Goal: Task Accomplishment & Management: Manage account settings

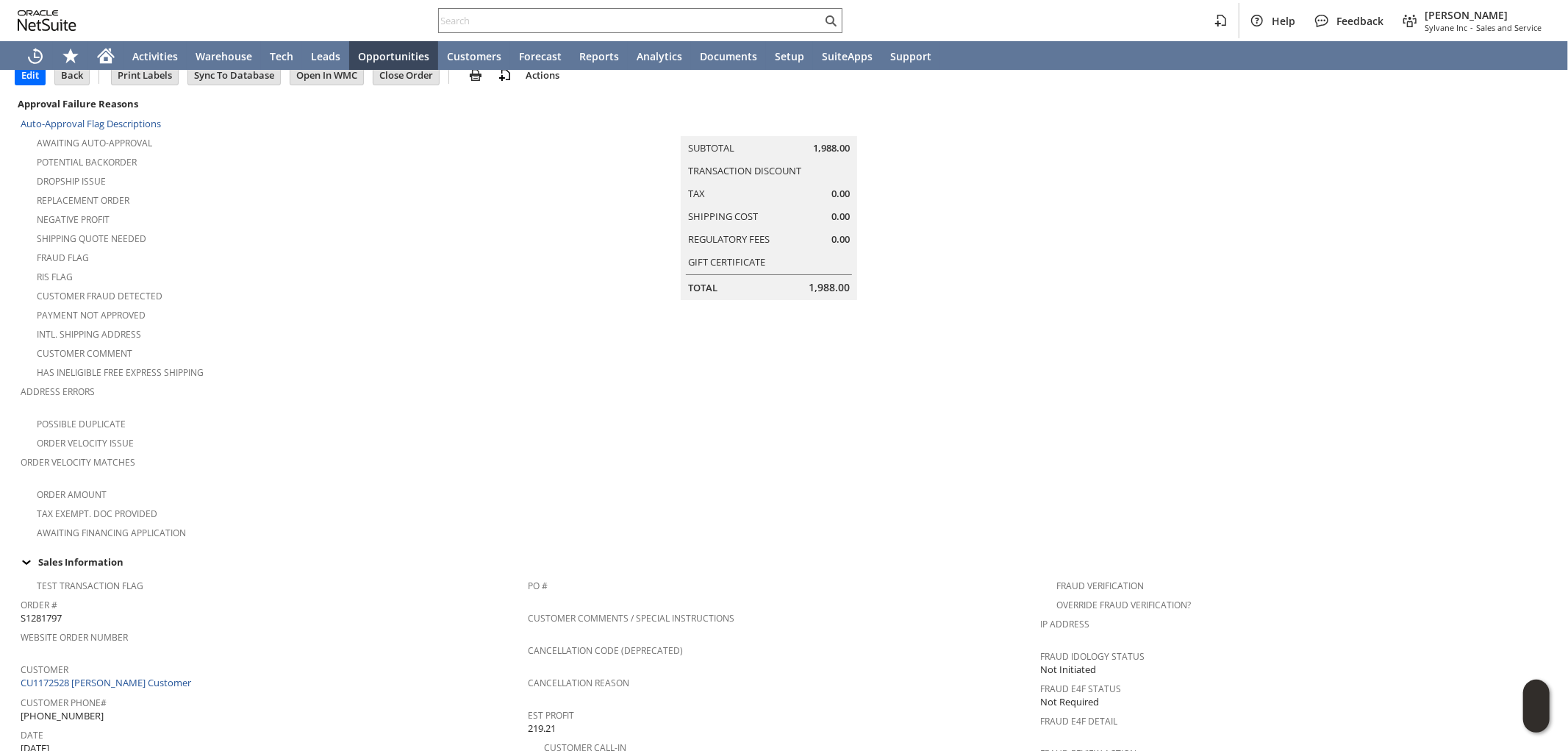
scroll to position [57, 0]
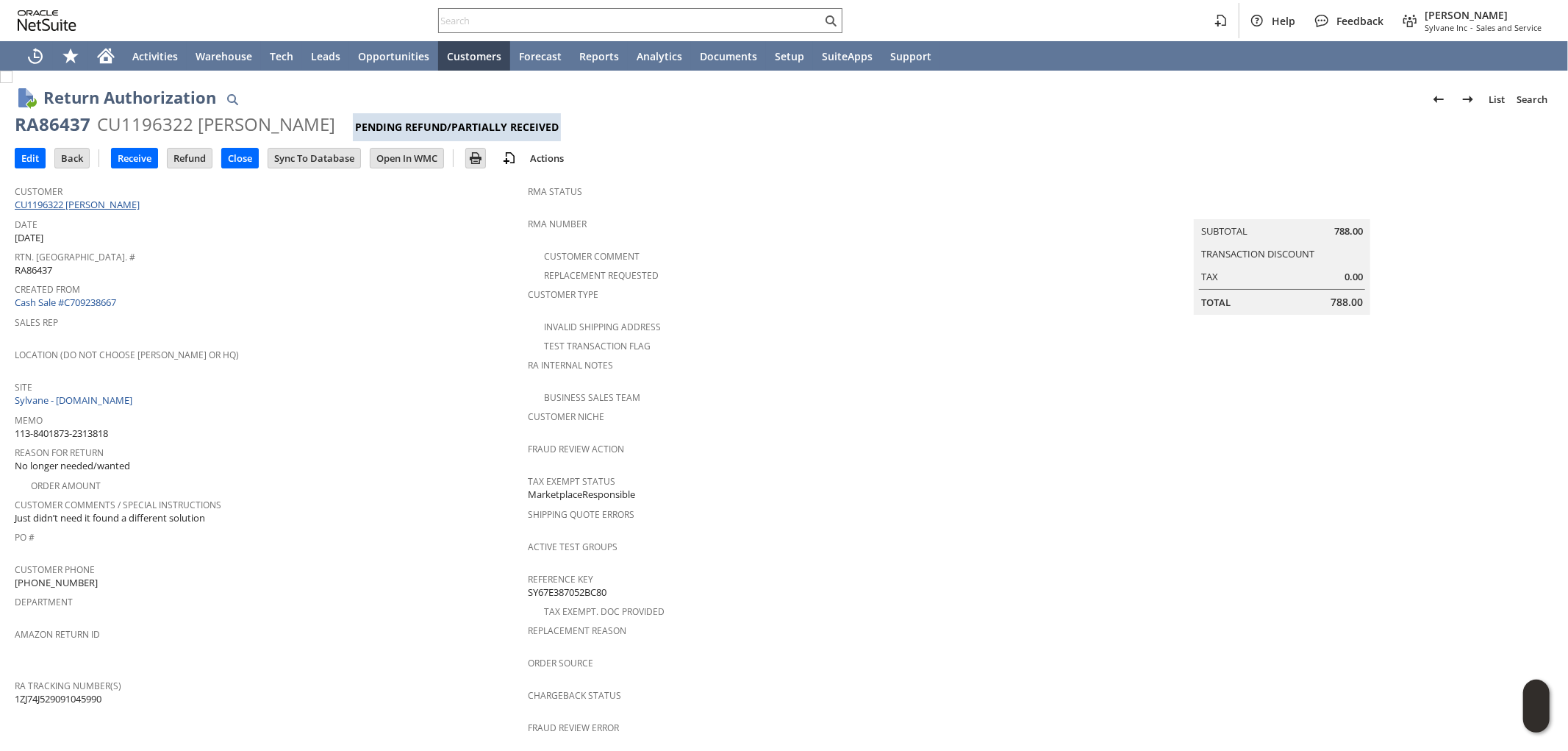
click at [116, 203] on link "CU1196322 [PERSON_NAME]" at bounding box center [79, 204] width 129 height 13
drag, startPoint x: 53, startPoint y: 127, endPoint x: 8, endPoint y: 127, distance: 45.0
click at [8, 127] on div "Return Authorization List Search RA86437 CU1196322 ANDREY MAKSIMO Pending Refun…" at bounding box center [784, 697] width 1568 height 1254
copy div "RA86437"
click at [27, 158] on input "Edit" at bounding box center [30, 158] width 29 height 19
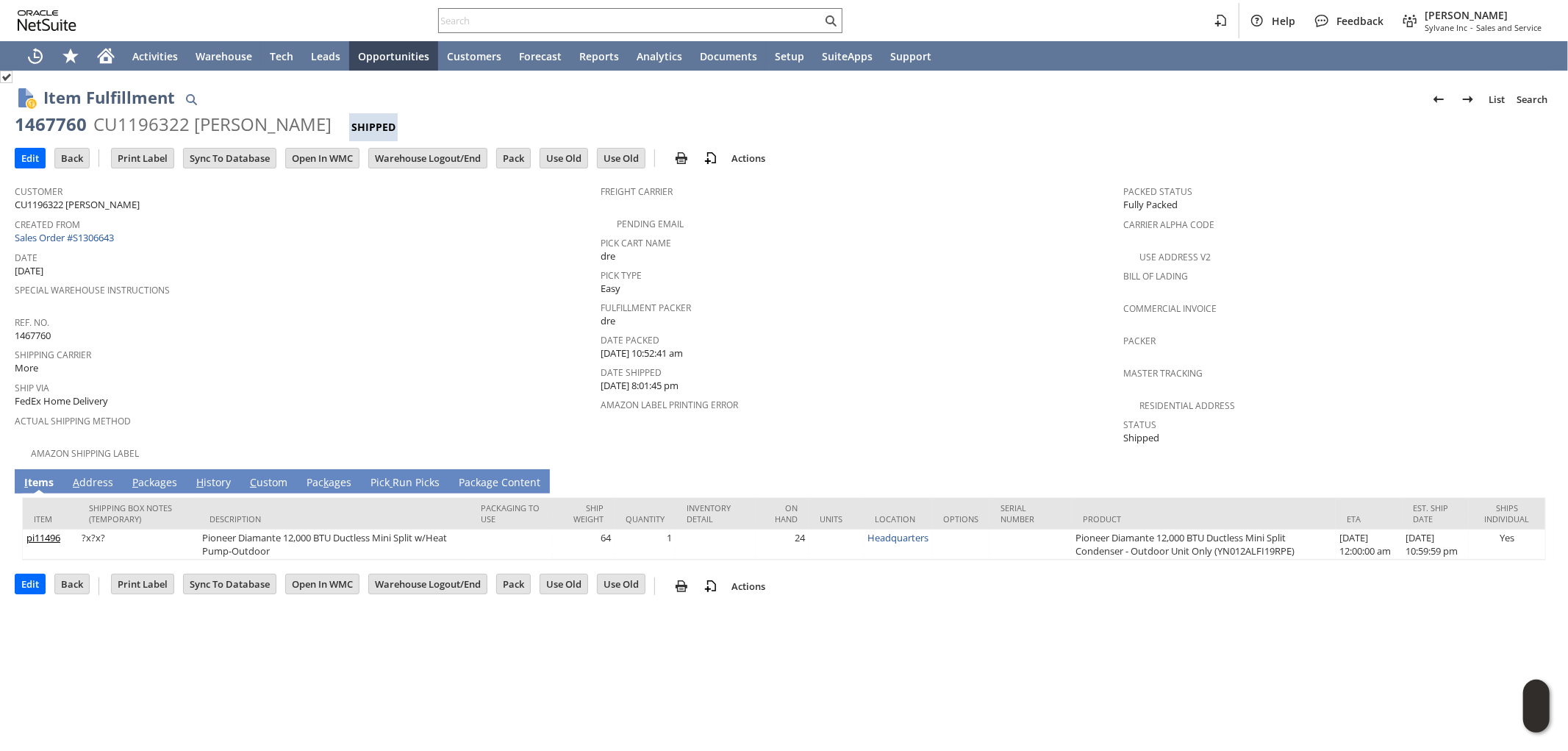
drag, startPoint x: 104, startPoint y: 462, endPoint x: 112, endPoint y: 465, distance: 8.5
click at [103, 475] on link "A ddress" at bounding box center [93, 483] width 47 height 16
click at [91, 475] on link "A ddress" at bounding box center [93, 483] width 47 height 16
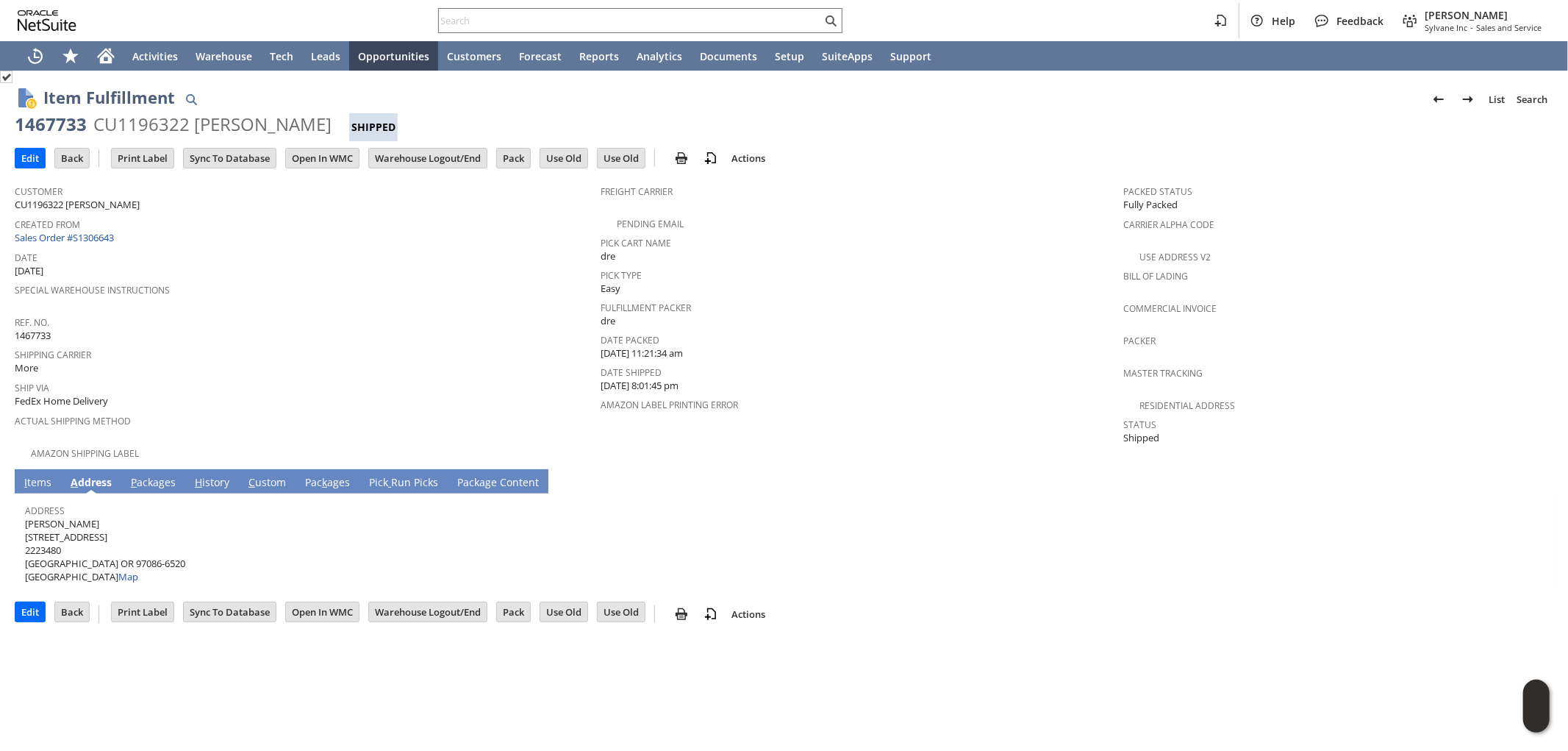
drag, startPoint x: 126, startPoint y: 510, endPoint x: 25, endPoint y: 510, distance: 101.0
click at [25, 517] on span "JENNIFER PANKRATOV 11250 SE 145TH AVE 2223480 HAPPY VALLEY OR 97086-6520 United…" at bounding box center [105, 550] width 160 height 67
copy span "JENNIFER PANKRATOV"
drag, startPoint x: 98, startPoint y: 524, endPoint x: 67, endPoint y: 474, distance: 58.8
click at [25, 525] on span "JENNIFER PANKRATOV 11250 SE 145TH AVE 2223480 HAPPY VALLEY OR 97086-6520 United…" at bounding box center [105, 550] width 160 height 67
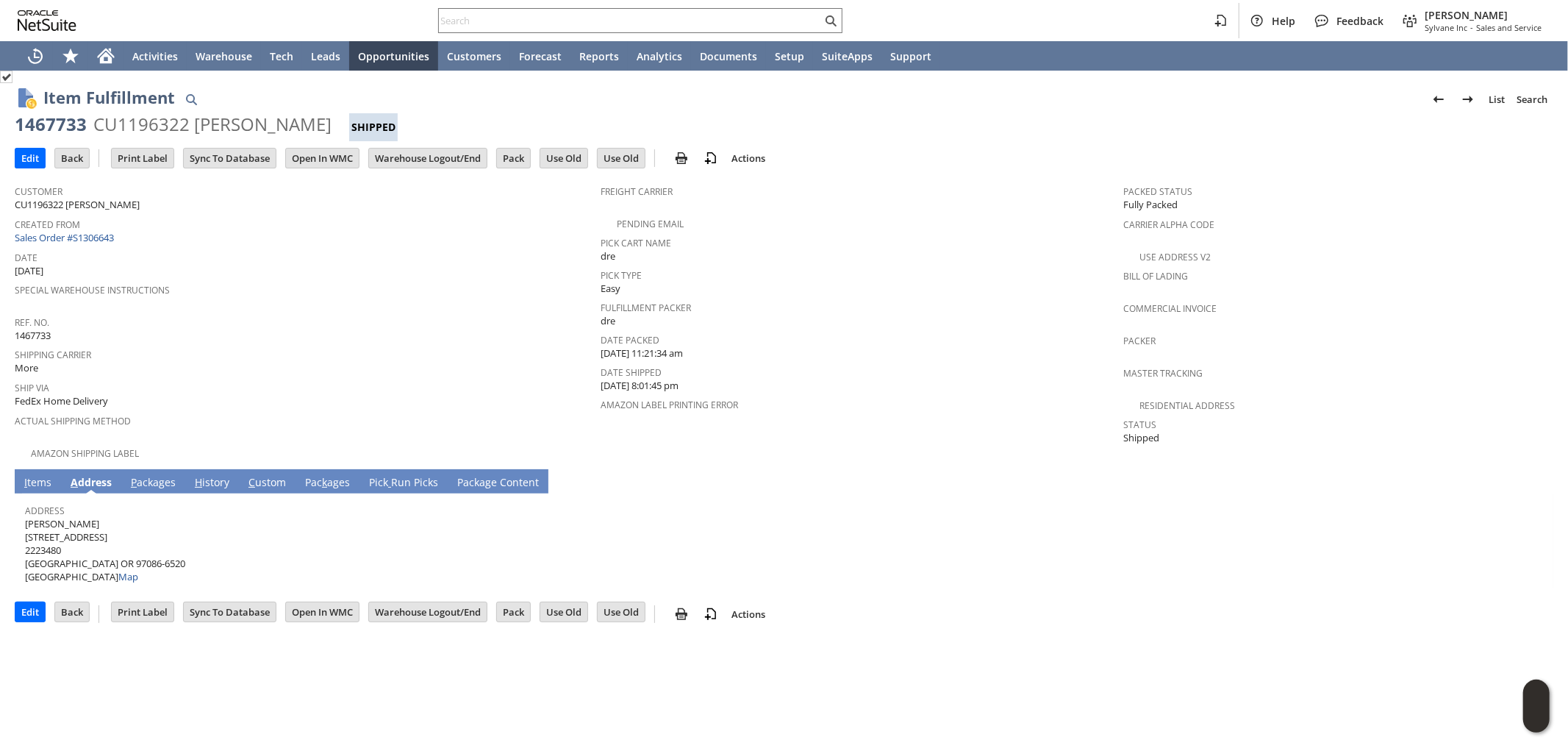
copy span "[STREET_ADDRESS]"
drag, startPoint x: 107, startPoint y: 548, endPoint x: 135, endPoint y: 545, distance: 28.2
click at [135, 545] on span "JENNIFER PANKRATOV 11250 SE 145TH AVE 2223480 HAPPY VALLEY OR 97086-6520 United…" at bounding box center [105, 550] width 160 height 67
copy span "97086"
drag, startPoint x: 90, startPoint y: 549, endPoint x: 26, endPoint y: 549, distance: 64.0
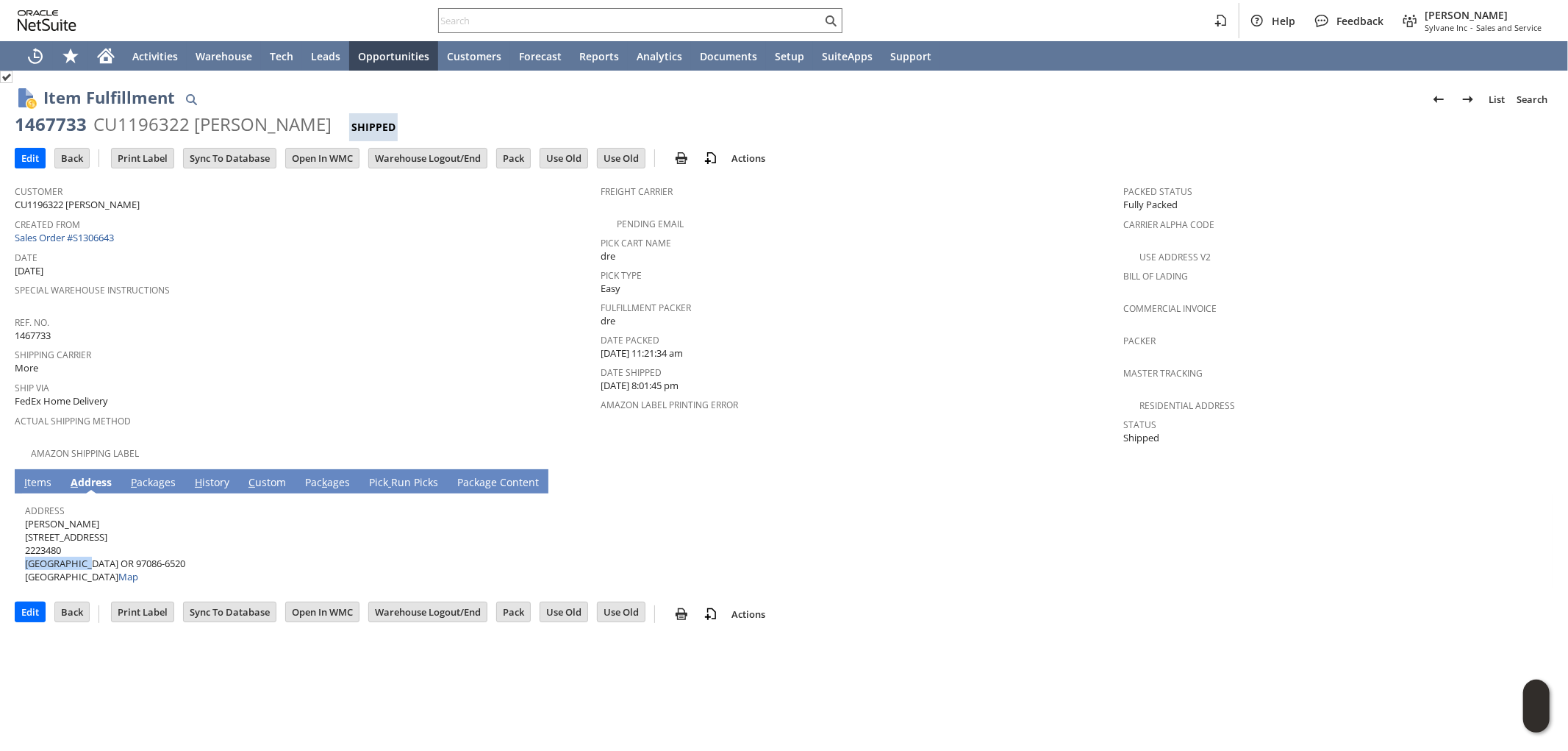
click at [26, 549] on span "JENNIFER PANKRATOV 11250 SE 145TH AVE 2223480 HAPPY VALLEY OR 97086-6520 United…" at bounding box center [105, 550] width 160 height 67
copy span "HAPPY VALLEY"
drag, startPoint x: 145, startPoint y: 459, endPoint x: 145, endPoint y: 467, distance: 8.0
click at [145, 469] on td "P ackages" at bounding box center [152, 481] width 64 height 25
click at [145, 475] on link "P ackages" at bounding box center [153, 483] width 52 height 16
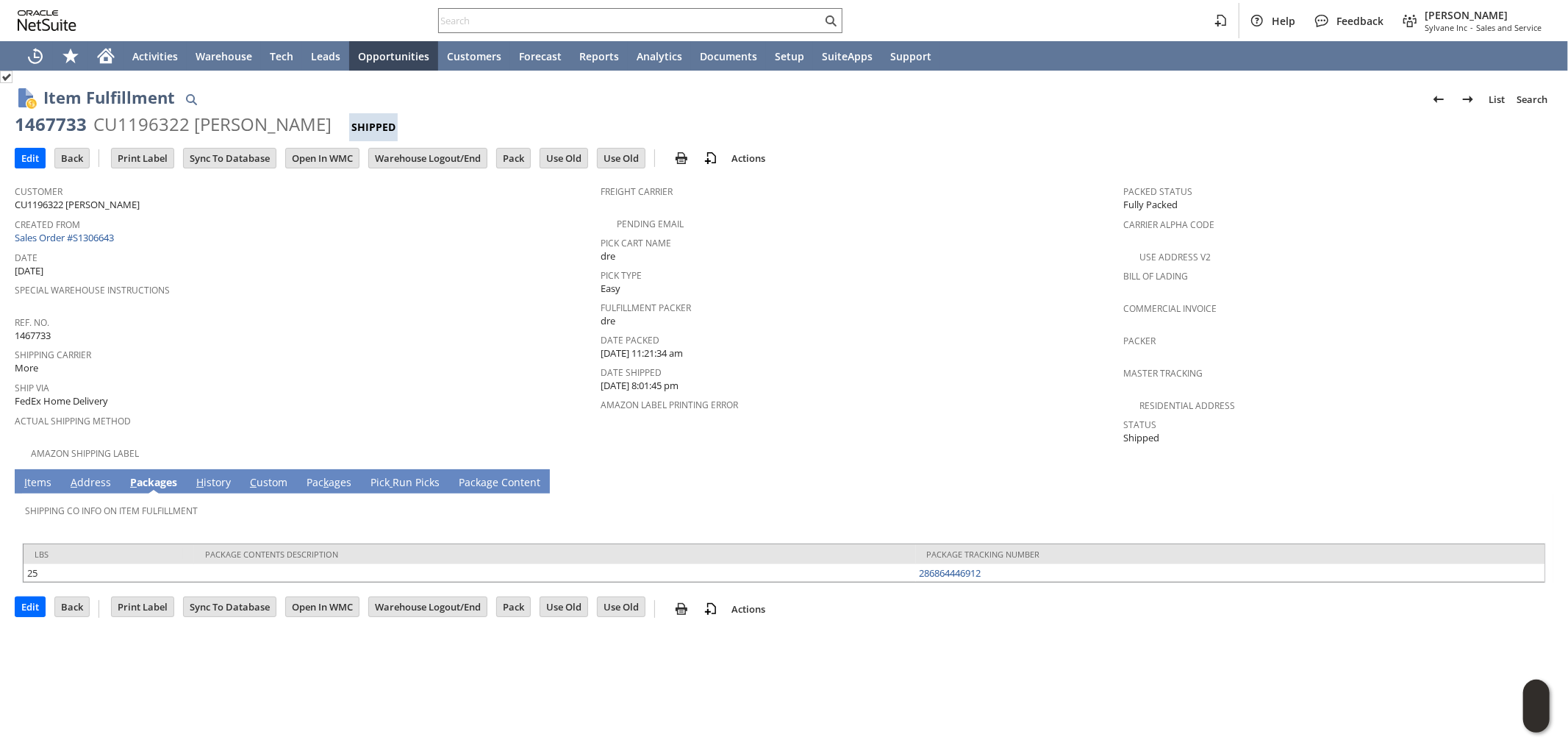
click at [97, 477] on link "A ddress" at bounding box center [90, 483] width 47 height 16
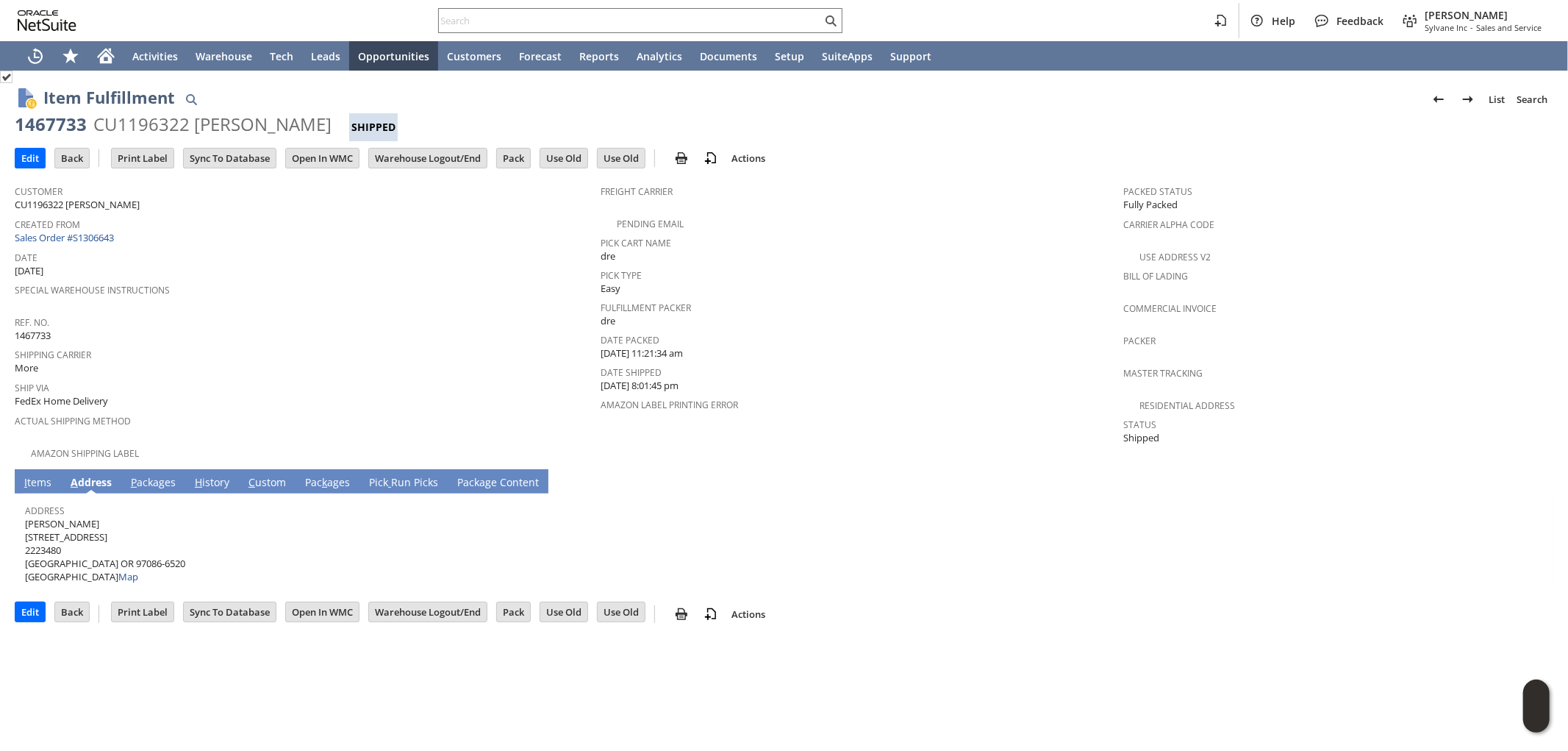
click at [42, 475] on link "I tems" at bounding box center [38, 483] width 34 height 16
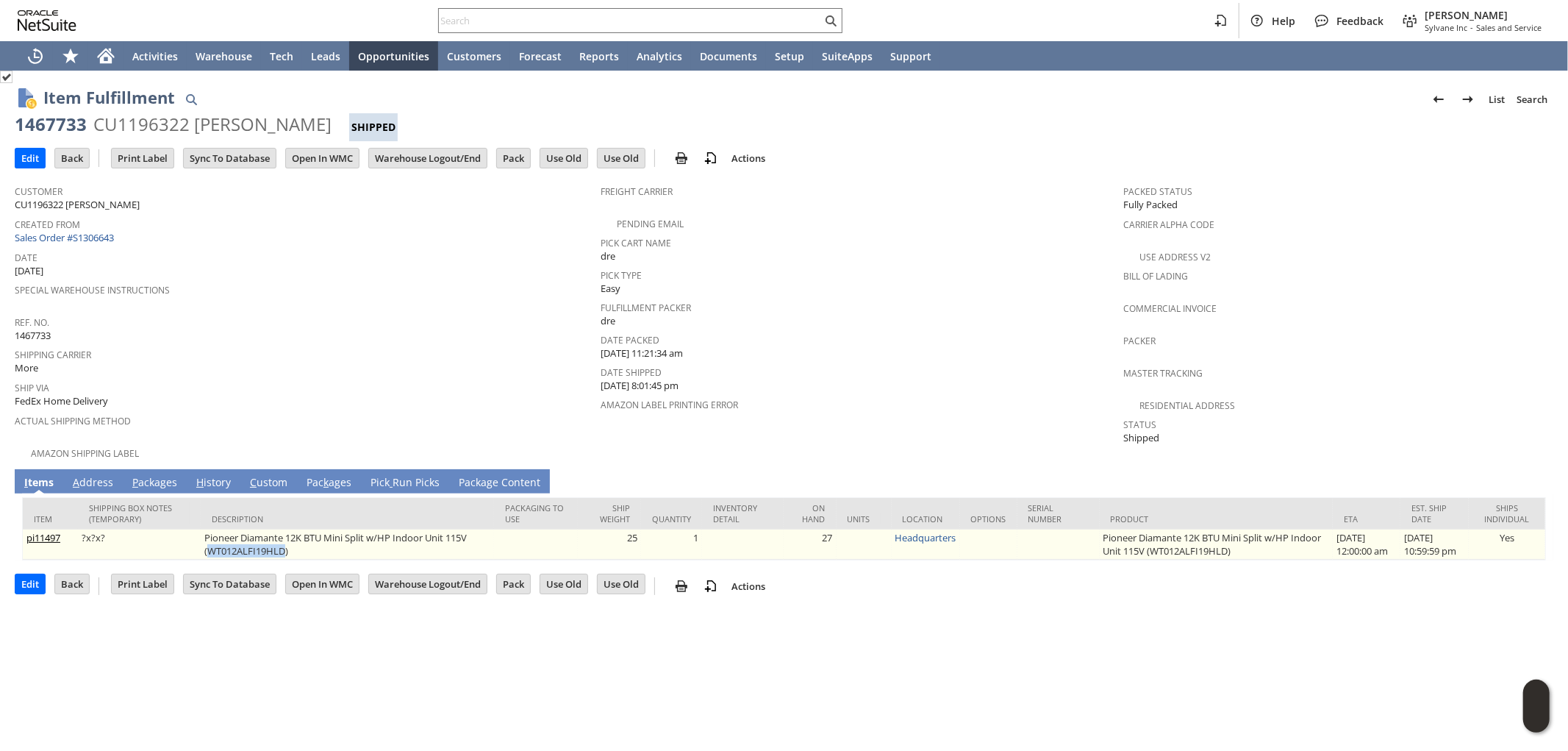
drag, startPoint x: 282, startPoint y: 536, endPoint x: 206, endPoint y: 540, distance: 76.1
click at [206, 540] on td "Pioneer Diamante 12K BTU Mini Split w/HP Indoor Unit 115V (WT012ALFI19HLD)" at bounding box center [347, 544] width 293 height 30
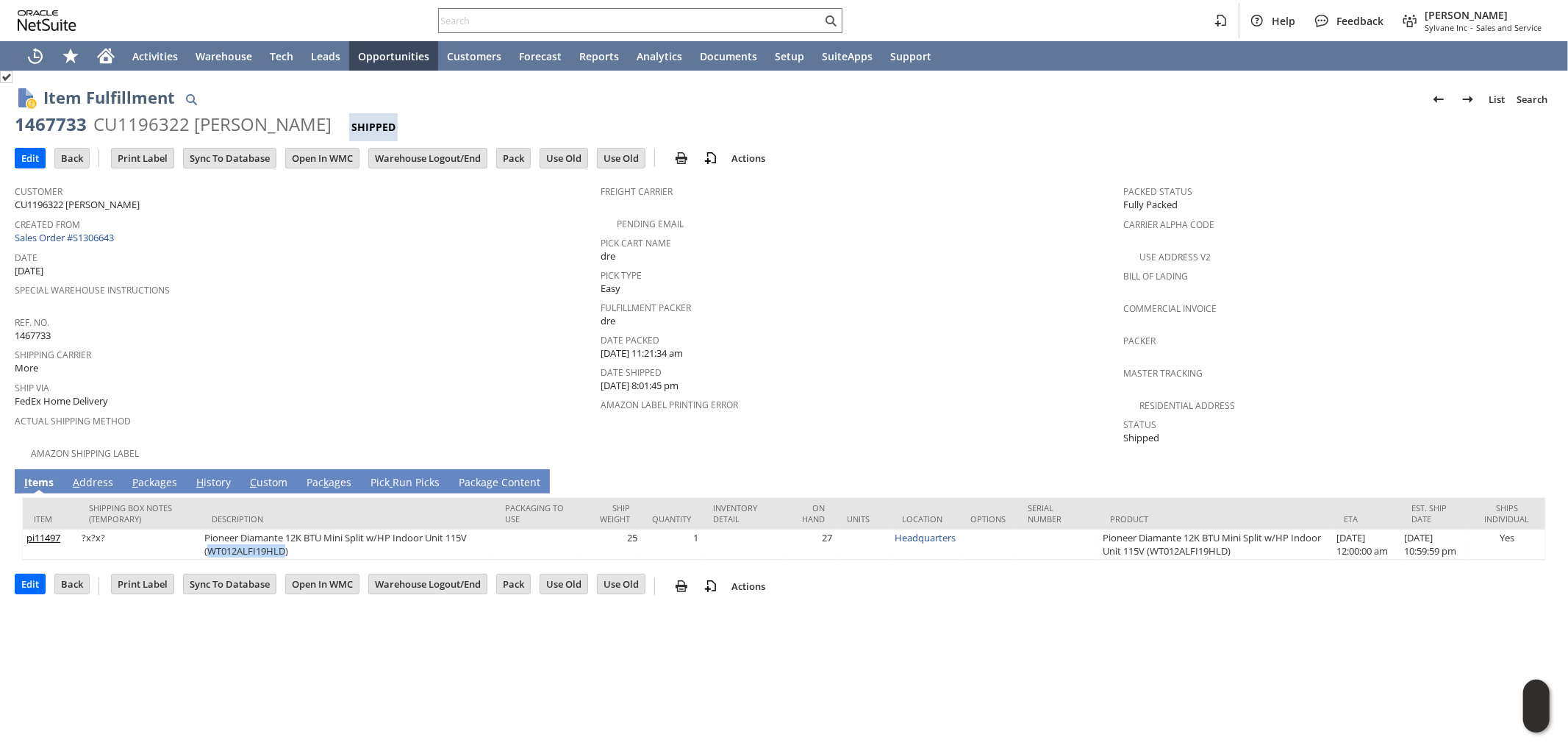
copy td "WT012ALFI19HLD"
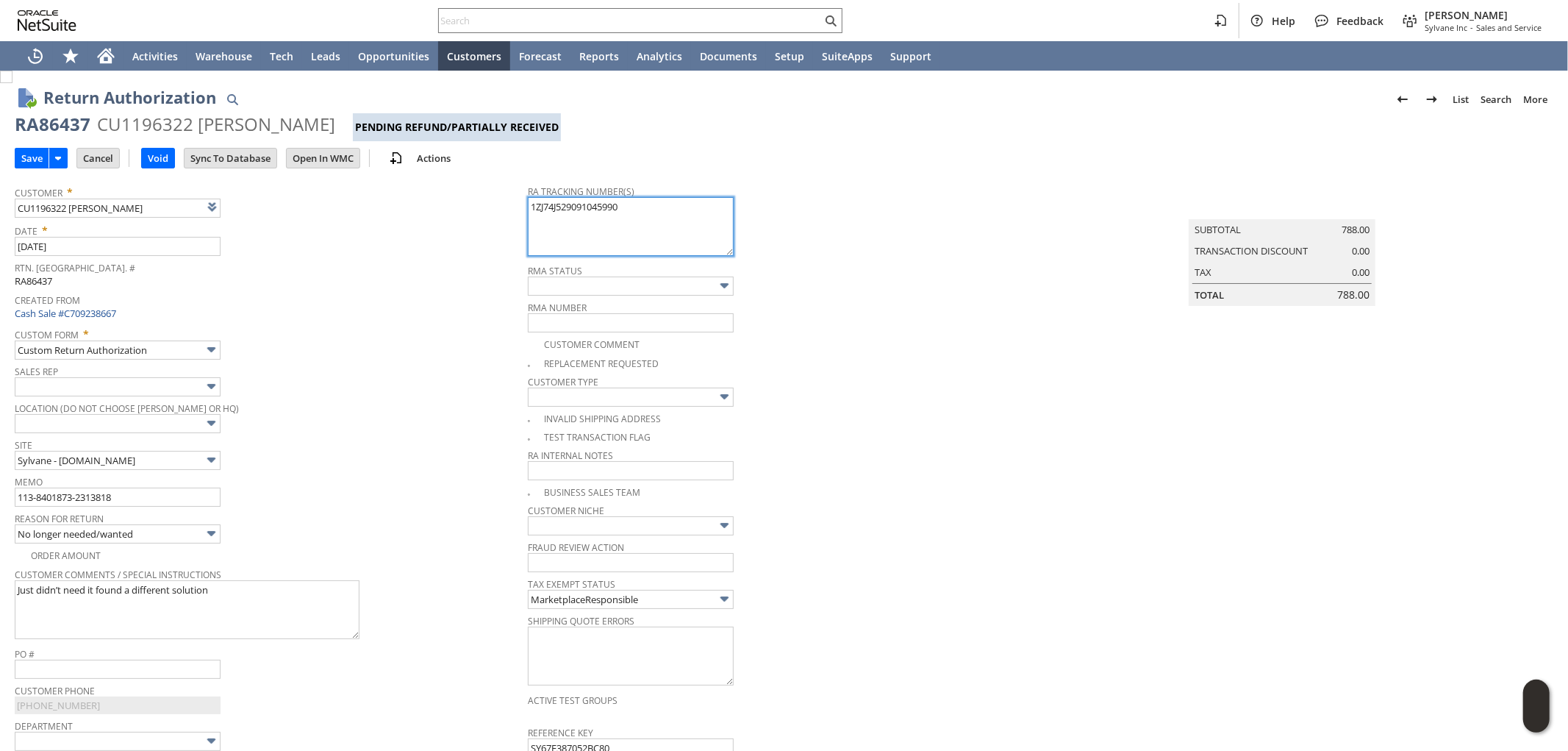
click at [604, 231] on textarea "1ZJ74J529091045990" at bounding box center [630, 226] width 206 height 59
click at [647, 210] on textarea "1ZJ74J529091045990" at bounding box center [630, 226] width 206 height 59
paste textarea "791897106628"
type textarea "1ZJ74J529091045990 791897106628 - indoor unit"
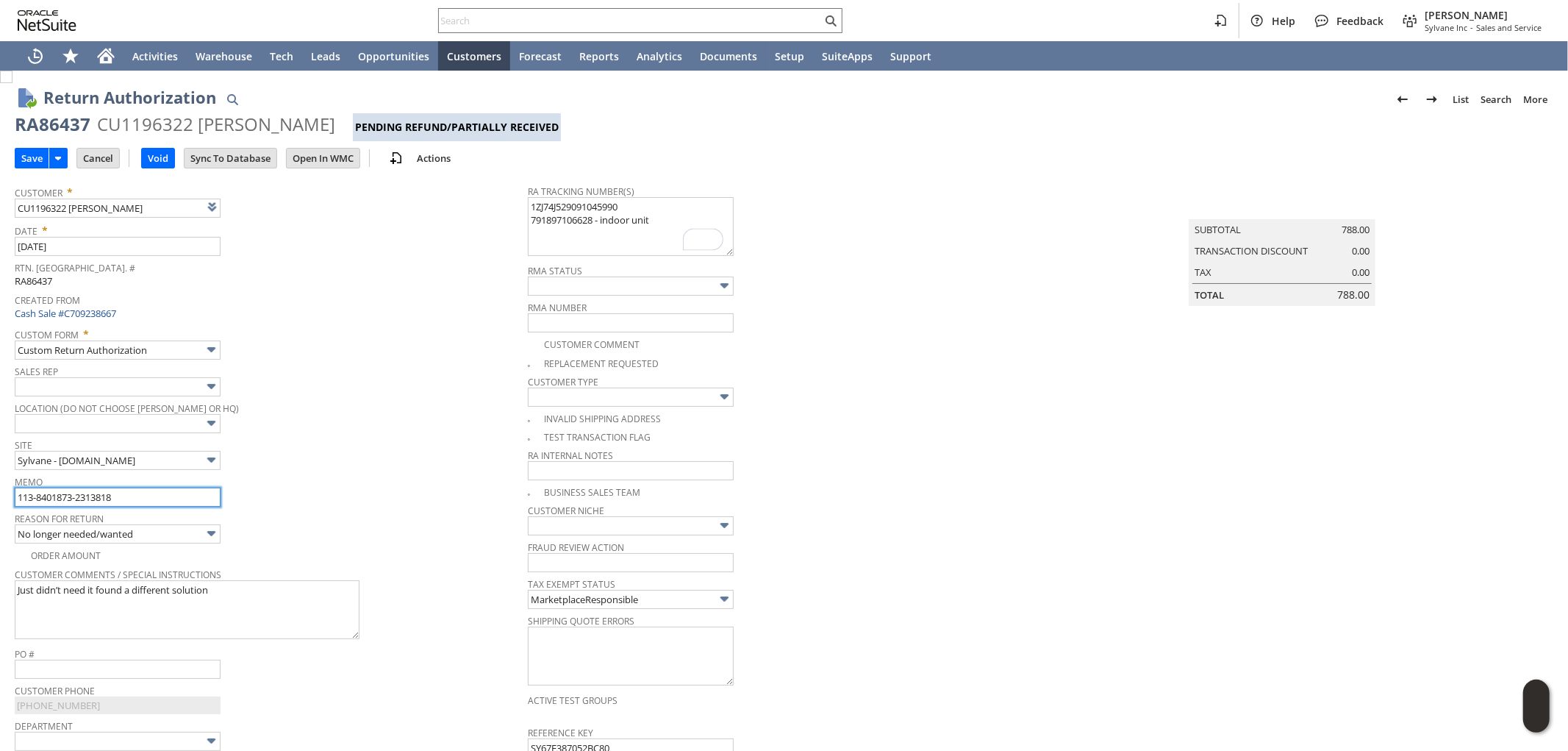
drag, startPoint x: 145, startPoint y: 493, endPoint x: 0, endPoint y: 468, distance: 147.1
type input "Refund once received"
click at [41, 160] on input "Save" at bounding box center [31, 158] width 33 height 19
drag, startPoint x: 15, startPoint y: 118, endPoint x: 348, endPoint y: 120, distance: 333.0
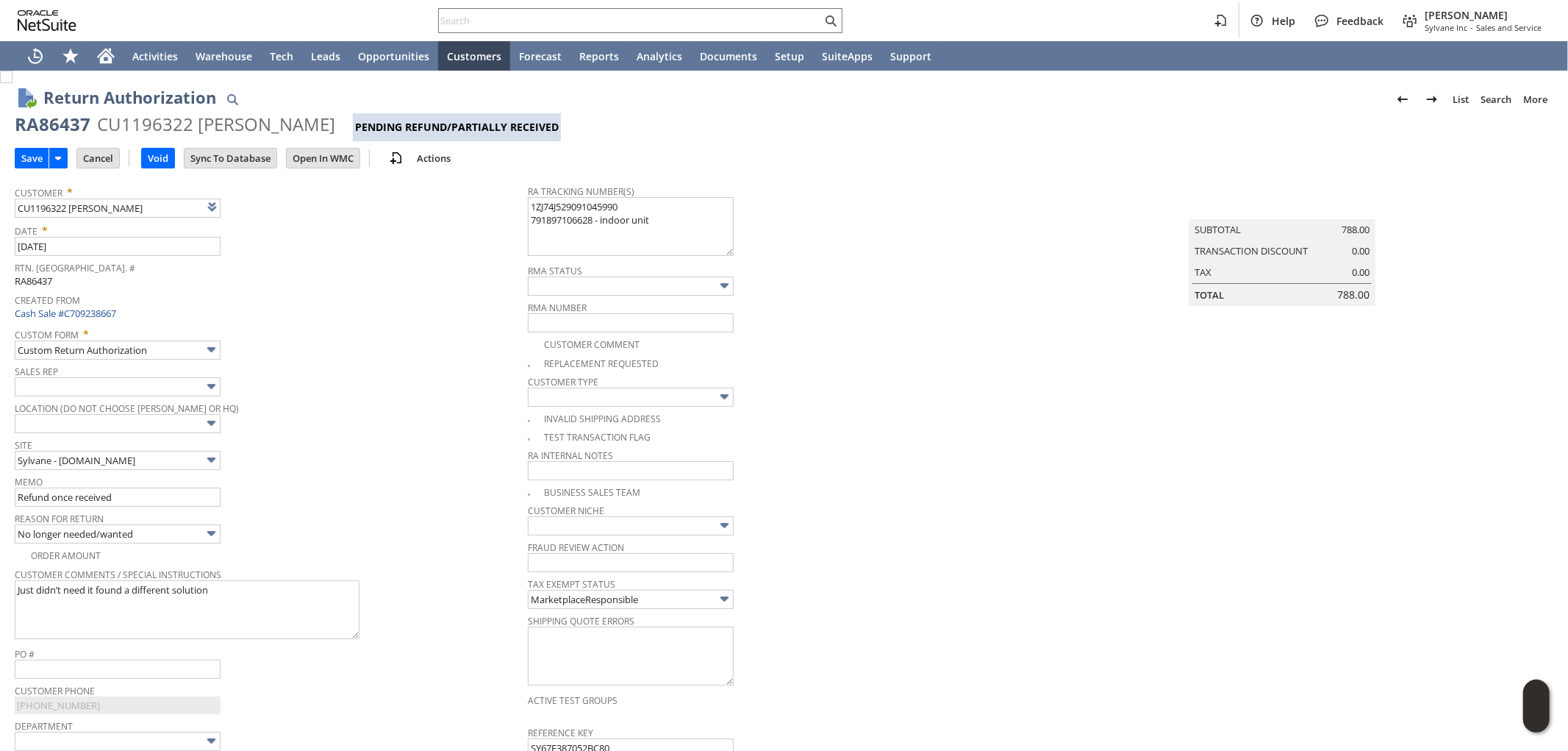
click at [348, 120] on div "RA86437 CU1196322 ANDREY MAKSIMO Pending Refund/Partially Received" at bounding box center [784, 126] width 1538 height 28
copy div "RA86437 CU1196322 ANDREY MAKSIMO"
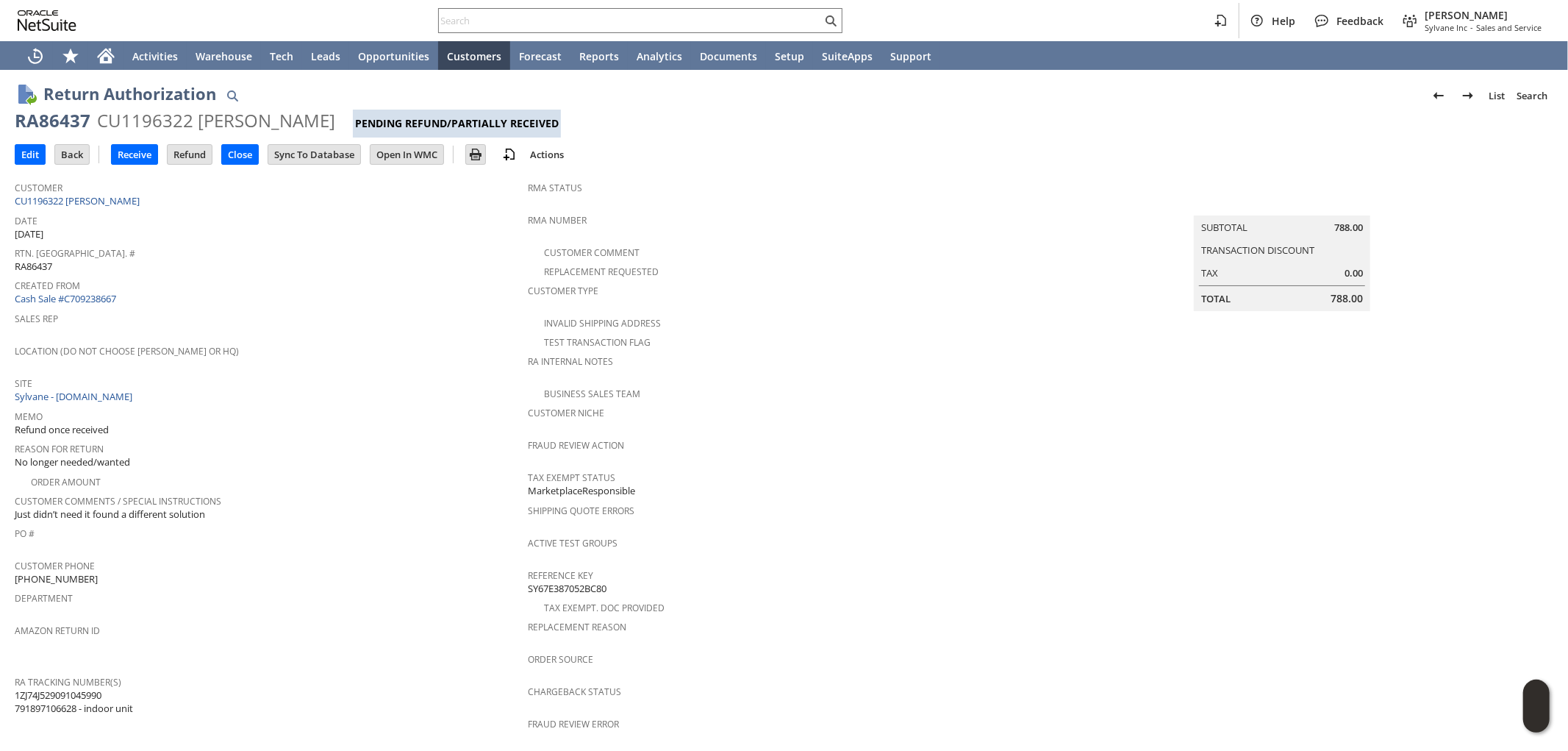
scroll to position [40, 0]
